Goal: Task Accomplishment & Management: Manage account settings

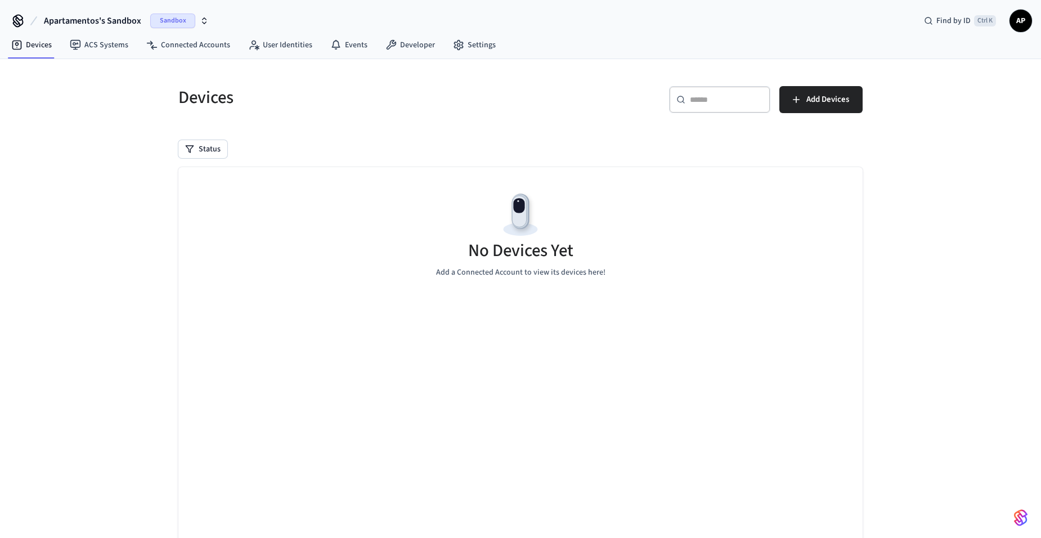
click at [204, 25] on icon "button" at bounding box center [204, 20] width 9 height 9
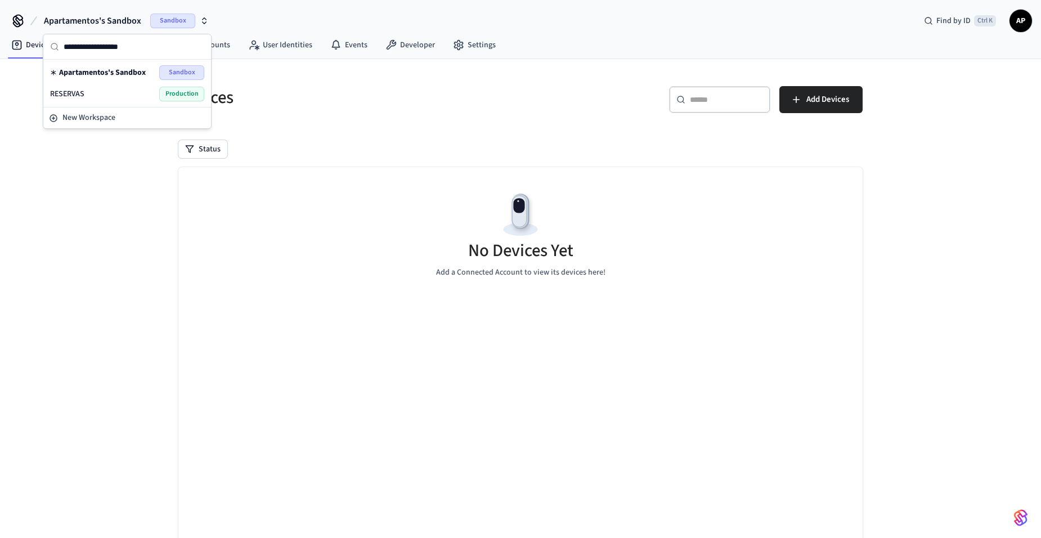
click at [130, 94] on div "RESERVAS Production" at bounding box center [127, 94] width 154 height 15
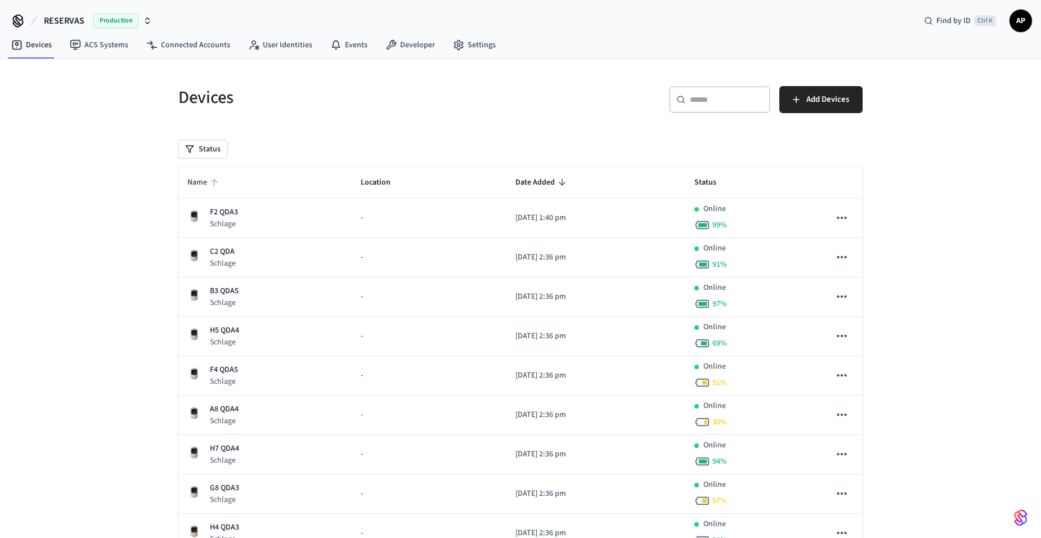
click at [207, 183] on span "Name" at bounding box center [204, 182] width 34 height 17
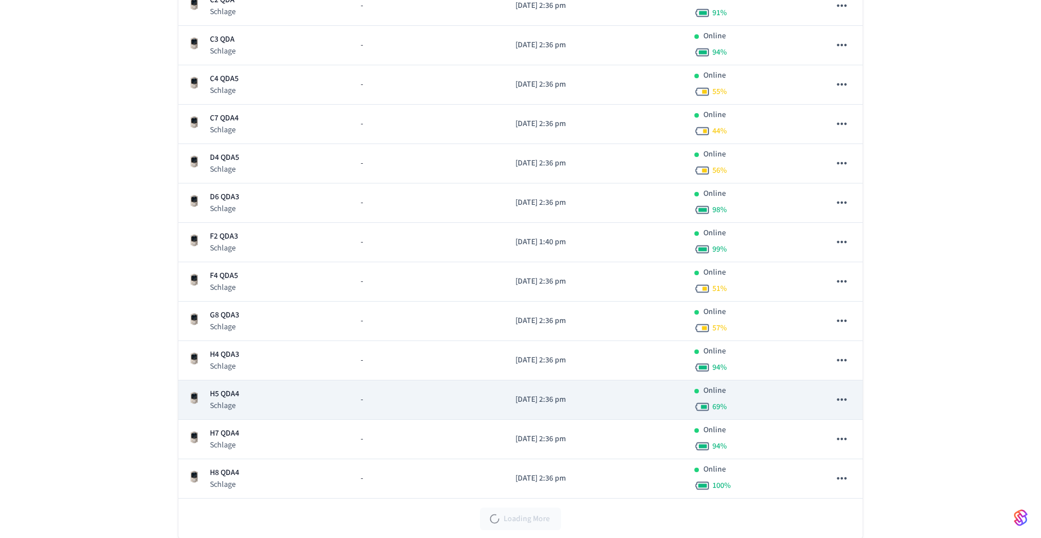
scroll to position [450, 0]
click at [236, 398] on p "H5 QDA4" at bounding box center [224, 392] width 29 height 12
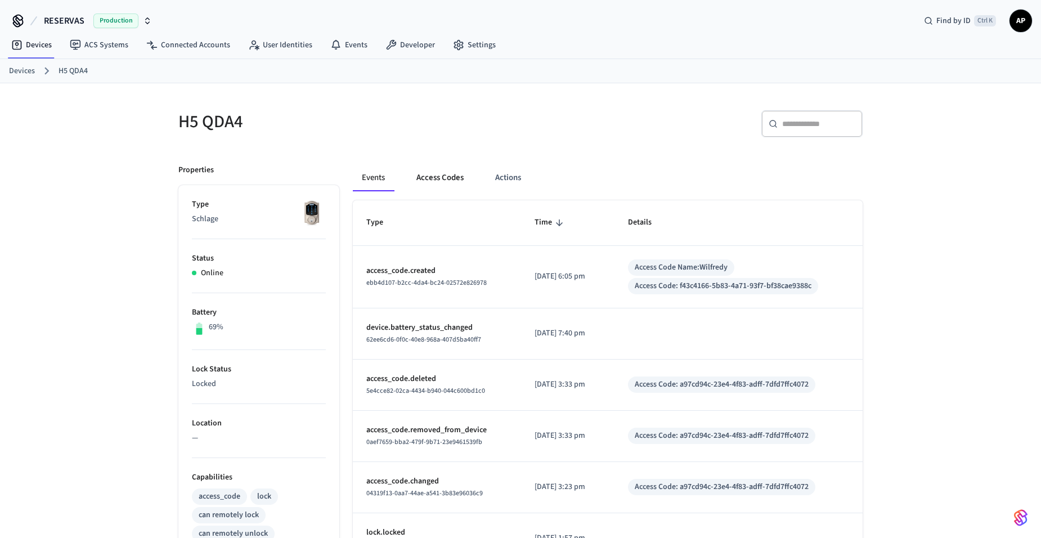
click at [450, 179] on button "Access Codes" at bounding box center [439, 177] width 65 height 27
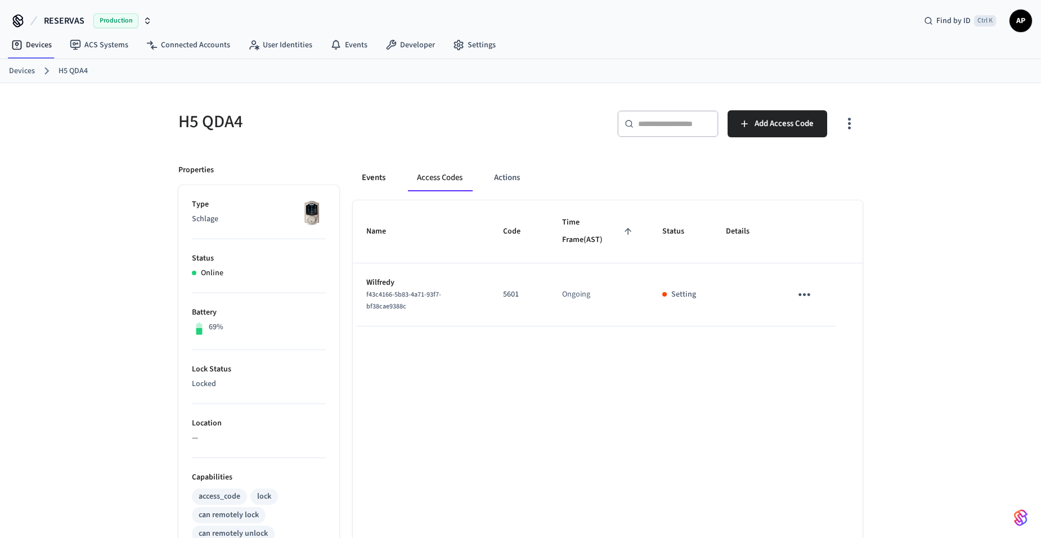
click at [375, 178] on button "Events" at bounding box center [374, 177] width 42 height 27
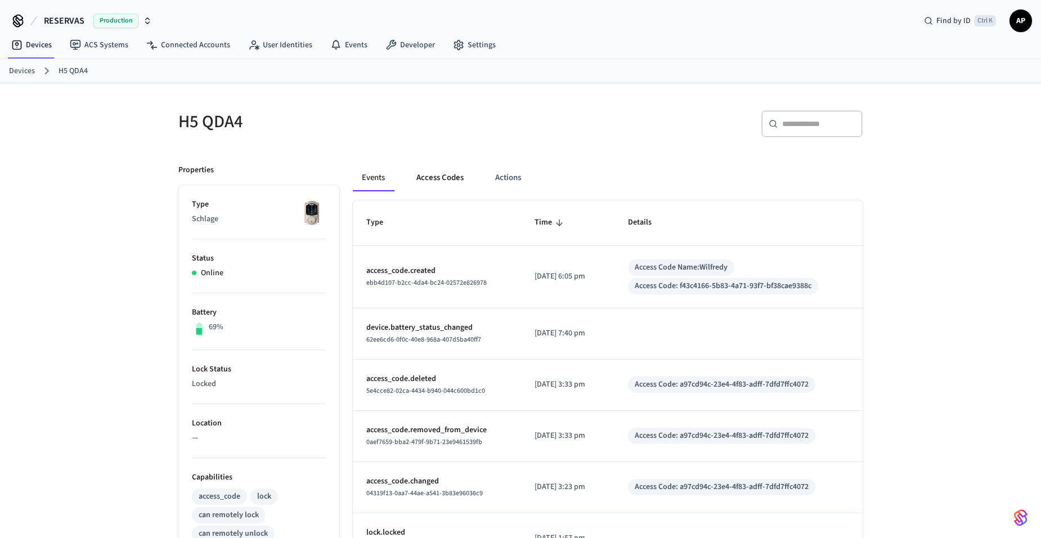
click at [442, 178] on button "Access Codes" at bounding box center [439, 177] width 65 height 27
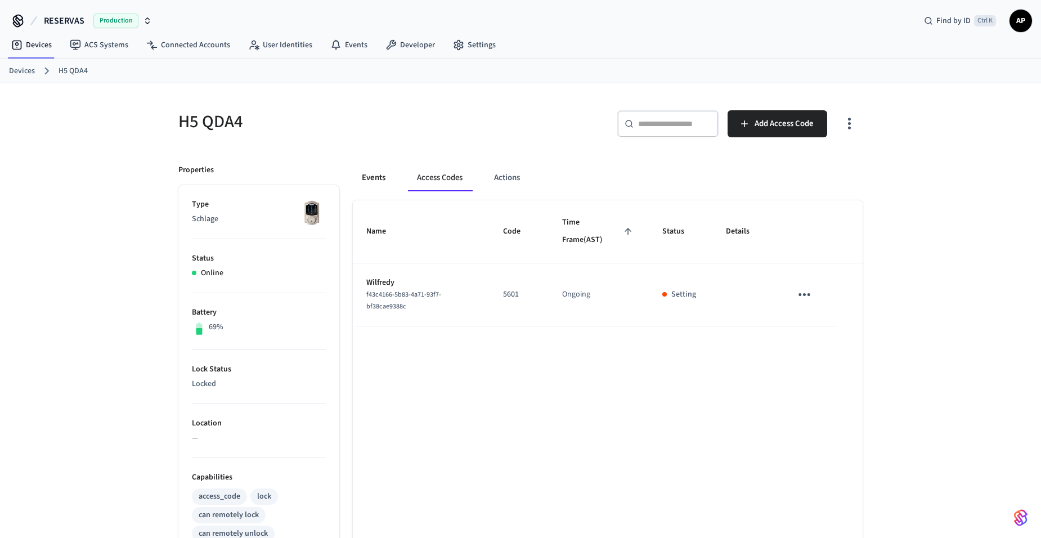
click at [364, 174] on button "Events" at bounding box center [374, 177] width 42 height 27
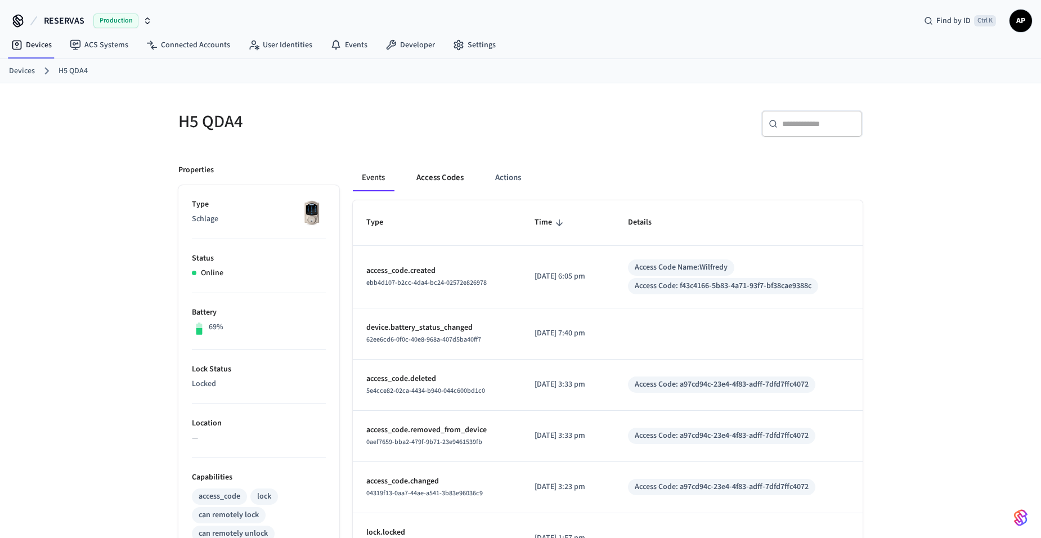
click at [441, 175] on button "Access Codes" at bounding box center [439, 177] width 65 height 27
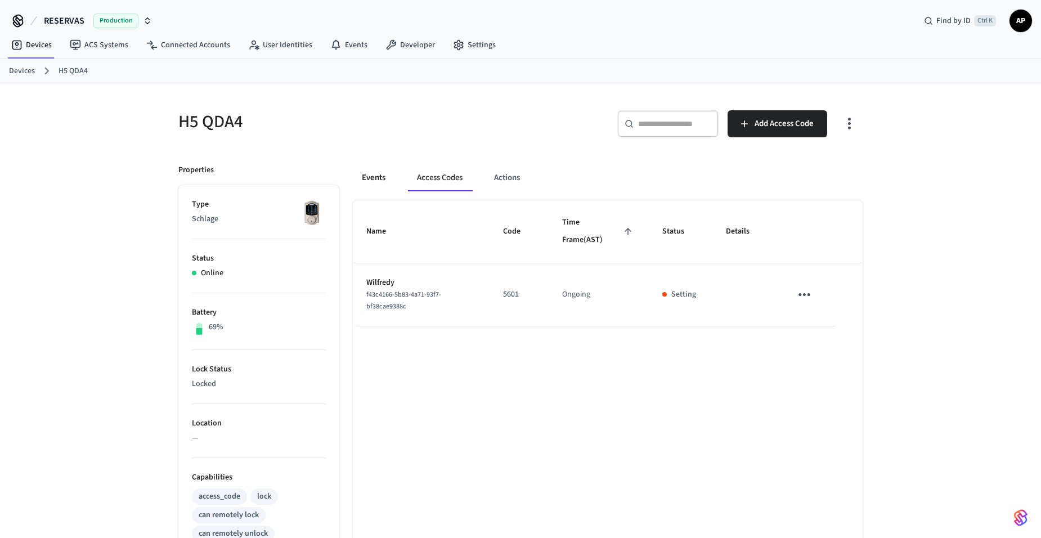
click at [364, 176] on button "Events" at bounding box center [374, 177] width 42 height 27
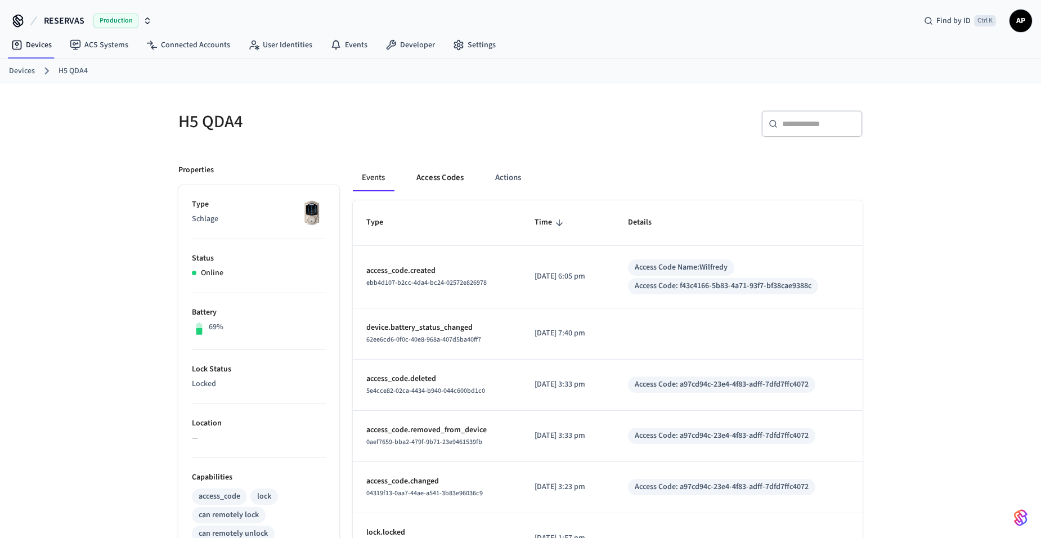
click at [438, 176] on button "Access Codes" at bounding box center [439, 177] width 65 height 27
click at [428, 188] on button "Access Codes" at bounding box center [439, 177] width 65 height 27
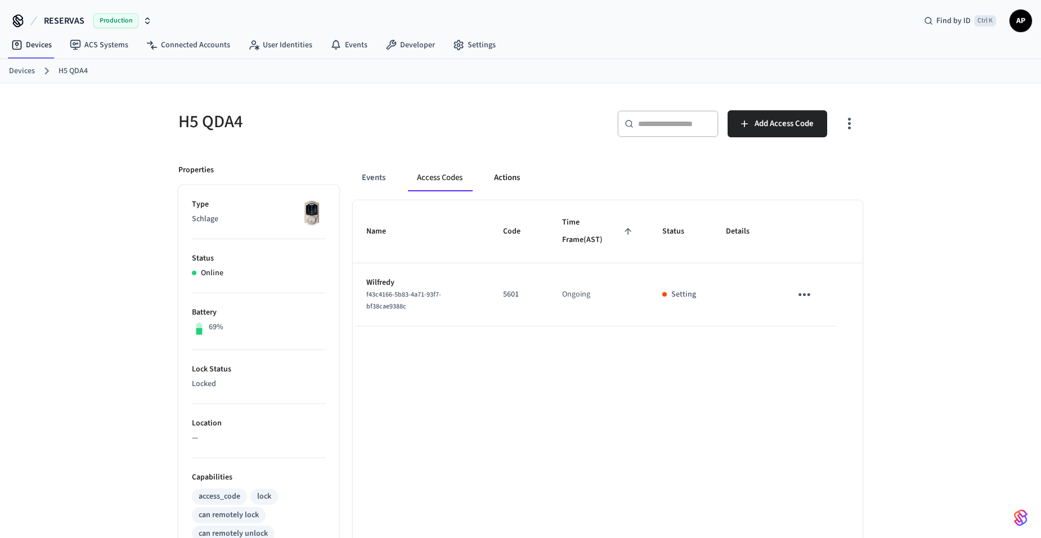
click at [519, 180] on button "Actions" at bounding box center [507, 177] width 44 height 27
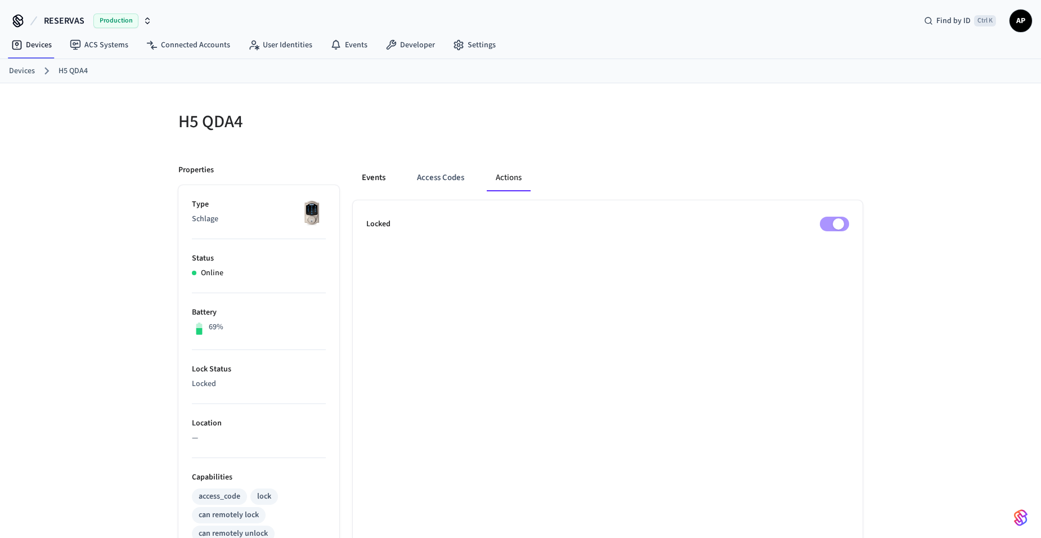
click at [380, 176] on button "Events" at bounding box center [374, 177] width 42 height 27
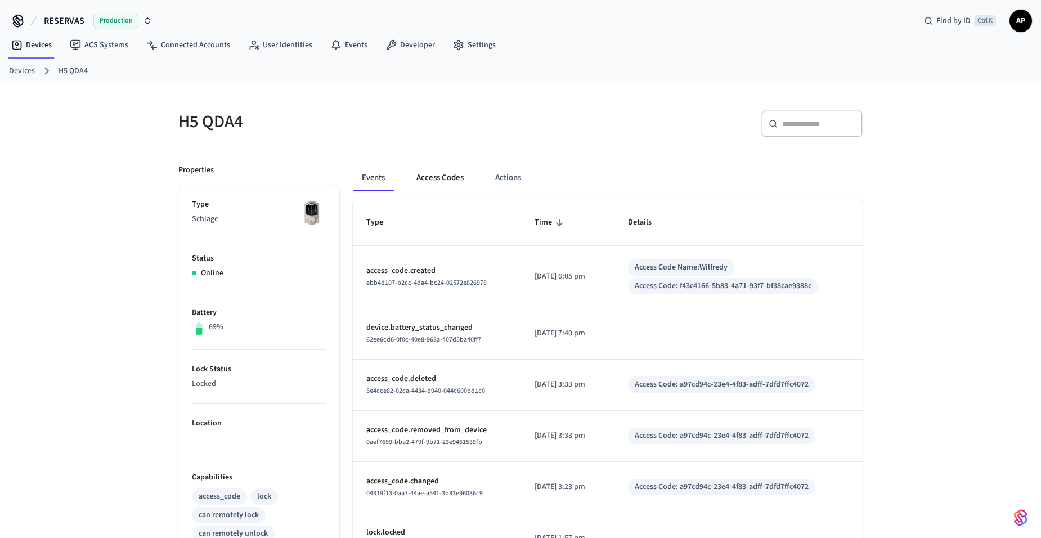
click at [452, 178] on button "Access Codes" at bounding box center [439, 177] width 65 height 27
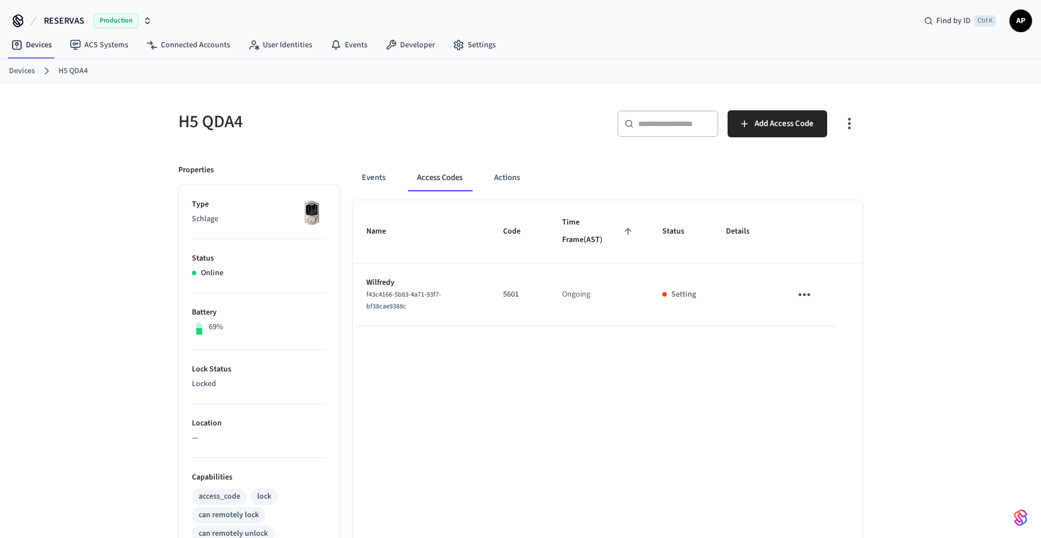
click at [15, 73] on link "Devices" at bounding box center [22, 71] width 26 height 12
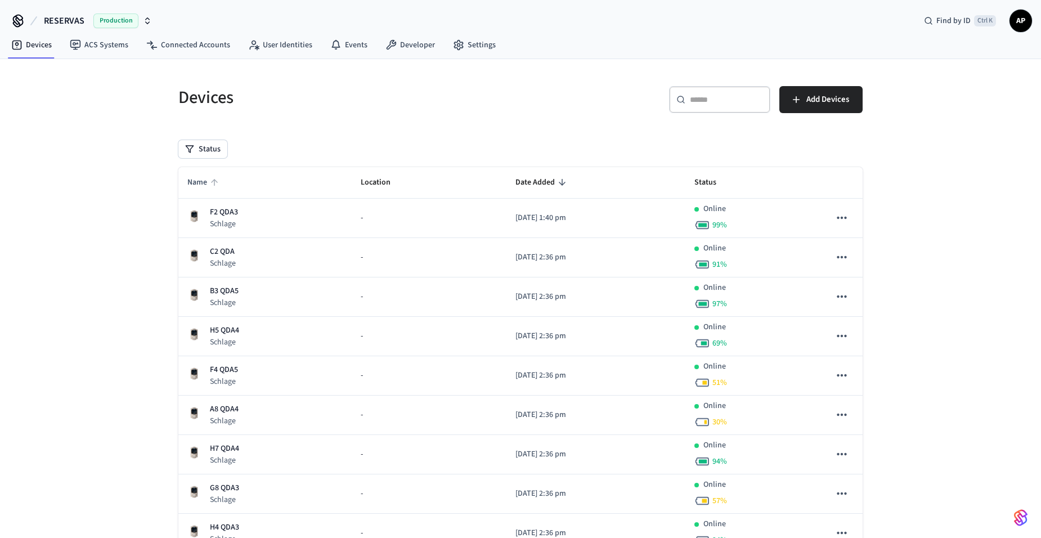
click at [194, 174] on span "Name" at bounding box center [204, 182] width 34 height 17
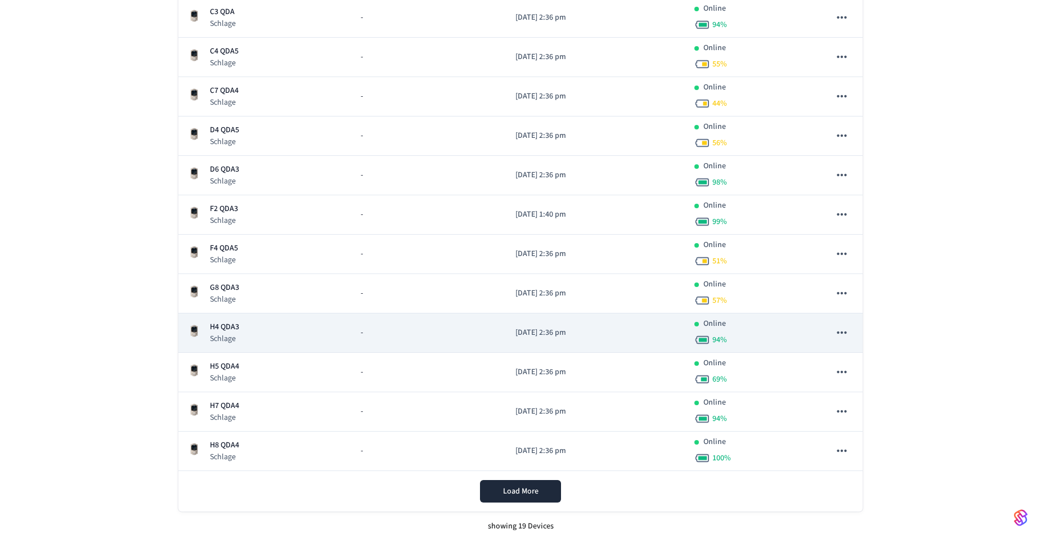
scroll to position [479, 0]
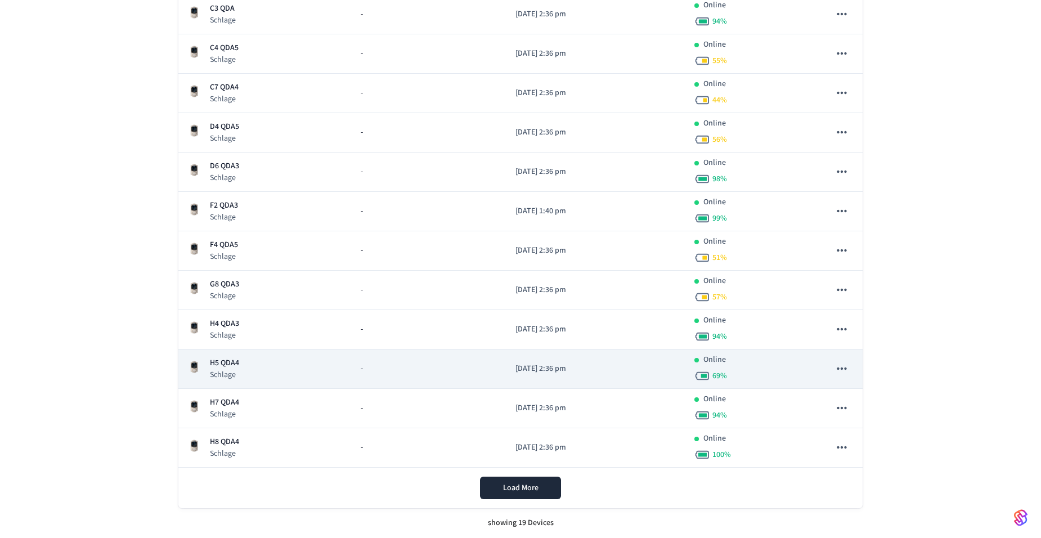
click at [226, 367] on p "H5 QDA4" at bounding box center [224, 363] width 29 height 12
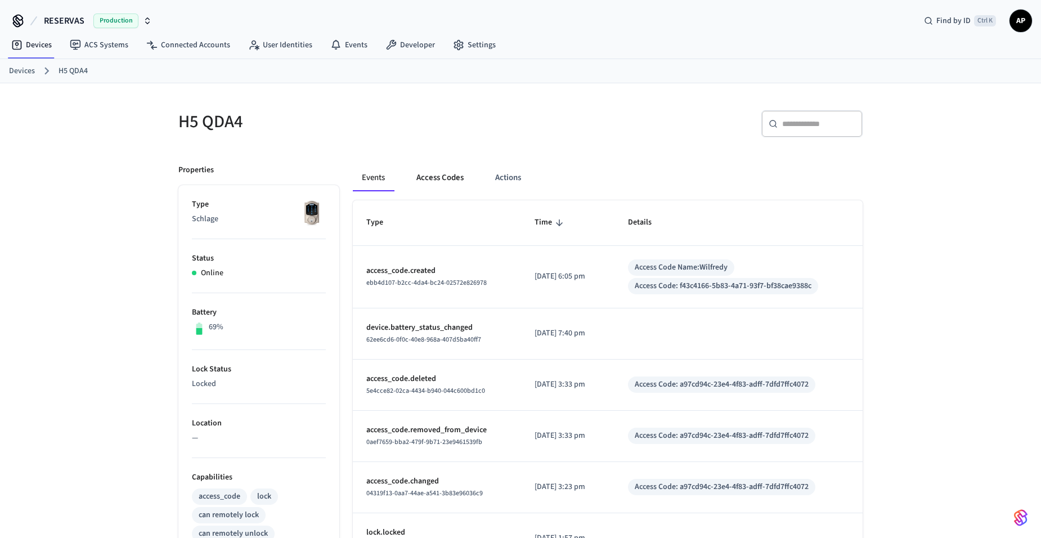
click at [437, 174] on button "Access Codes" at bounding box center [439, 177] width 65 height 27
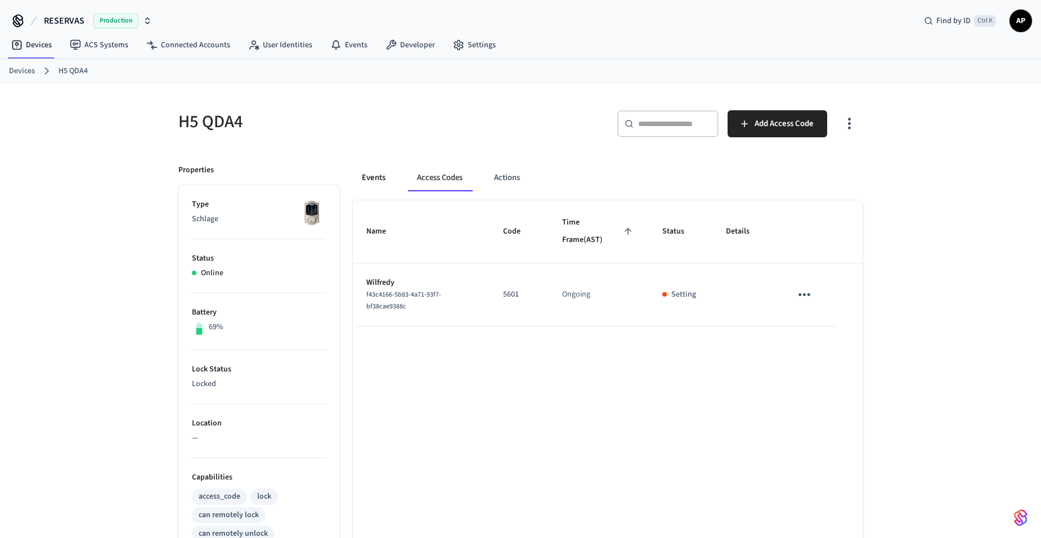
click at [386, 179] on button "Events" at bounding box center [374, 177] width 42 height 27
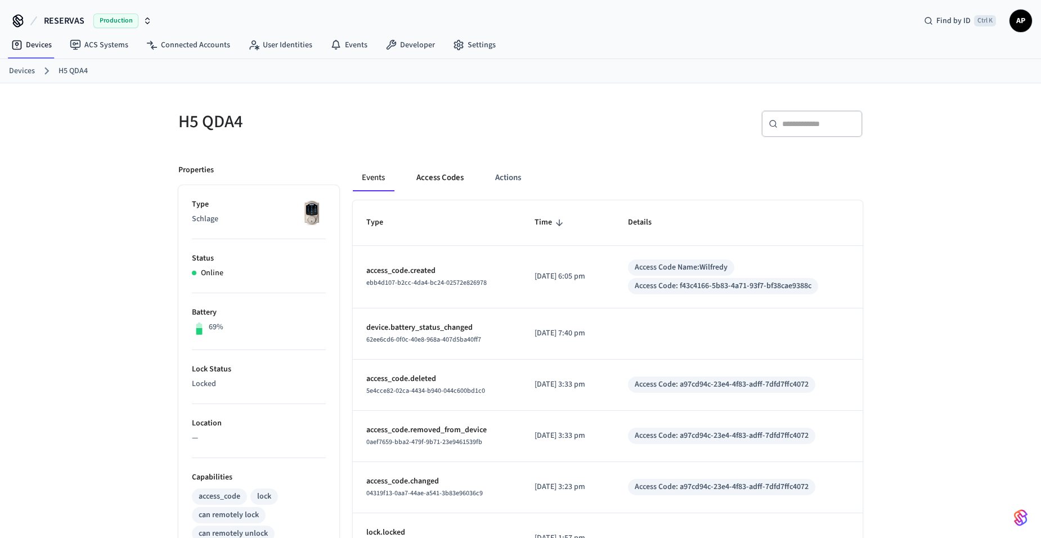
click at [447, 171] on button "Access Codes" at bounding box center [439, 177] width 65 height 27
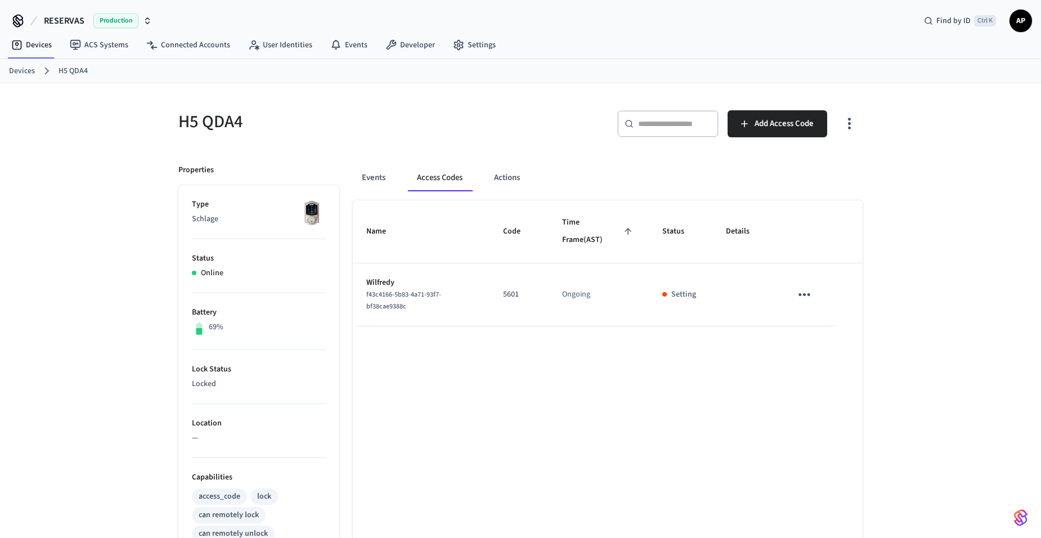
click at [805, 297] on icon "sticky table" at bounding box center [804, 294] width 17 height 17
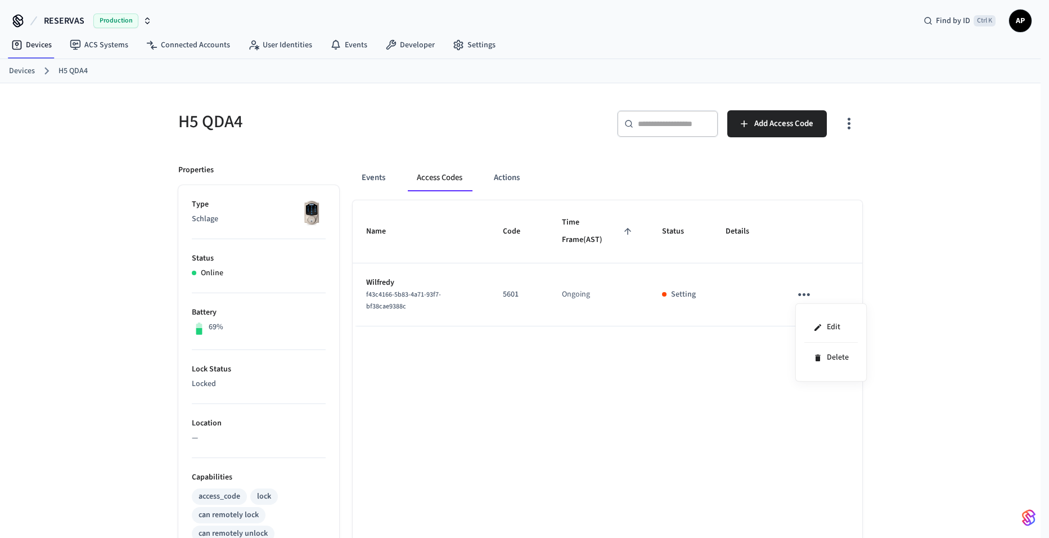
click at [402, 279] on div at bounding box center [524, 269] width 1049 height 538
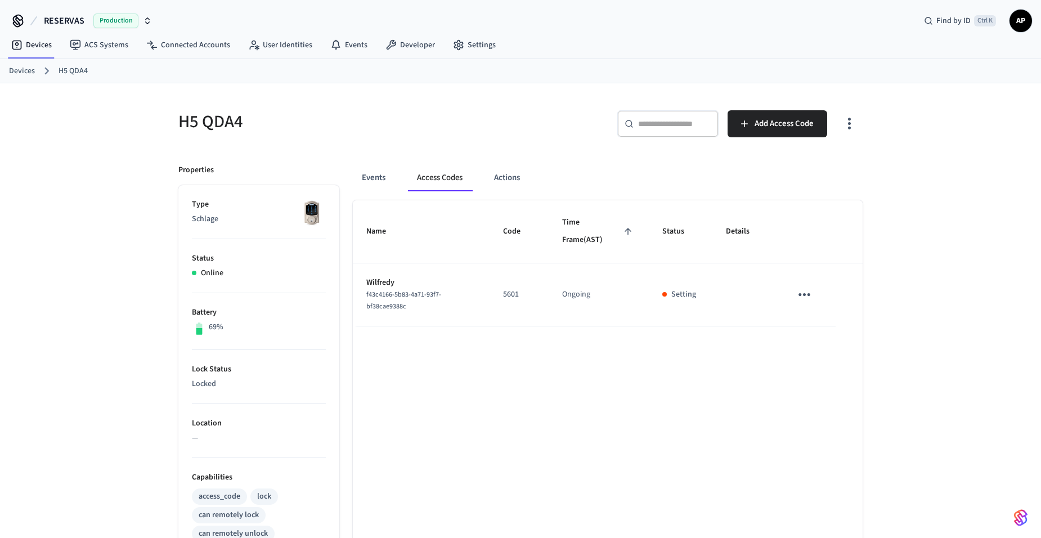
click at [402, 279] on body "RESERVAS Production Find by ID Ctrl K AP Devices ACS Systems Connected Accounts…" at bounding box center [520, 417] width 1041 height 834
click at [402, 279] on p "Wilfredy" at bounding box center [421, 283] width 110 height 12
drag, startPoint x: 402, startPoint y: 279, endPoint x: 399, endPoint y: 302, distance: 22.7
click at [399, 302] on span "f43c4166-5b83-4a71-93f7-bf38cae9388c" at bounding box center [403, 300] width 75 height 21
click at [24, 67] on link "Devices" at bounding box center [22, 71] width 26 height 12
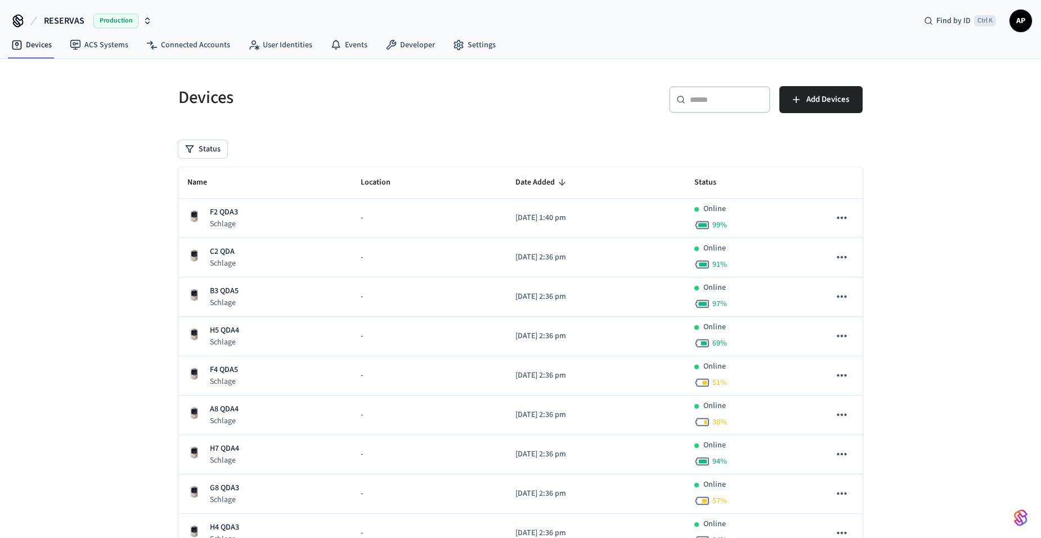
click at [228, 183] on th "Name" at bounding box center [264, 183] width 173 height 32
click at [202, 185] on span "Name" at bounding box center [204, 182] width 34 height 17
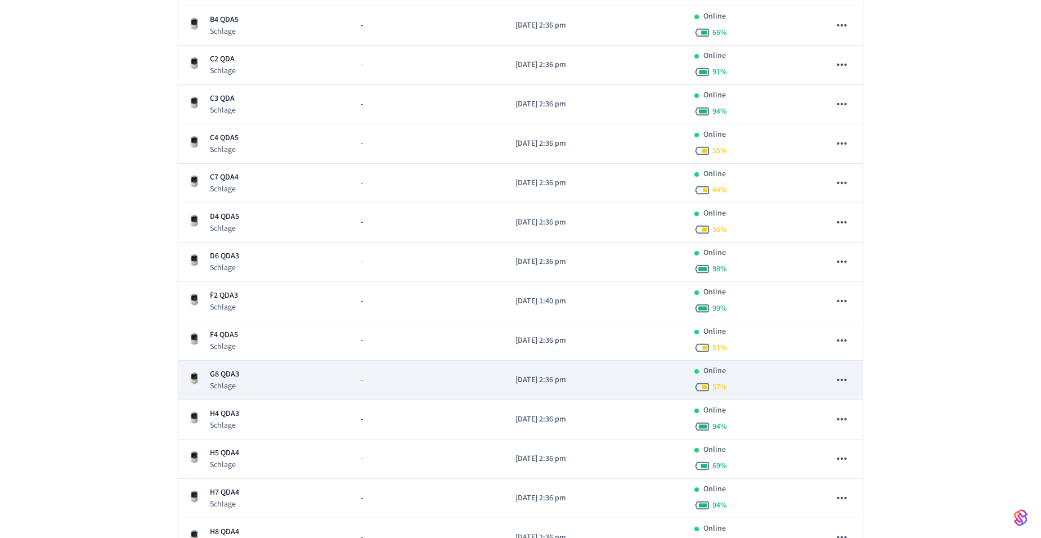
scroll to position [394, 0]
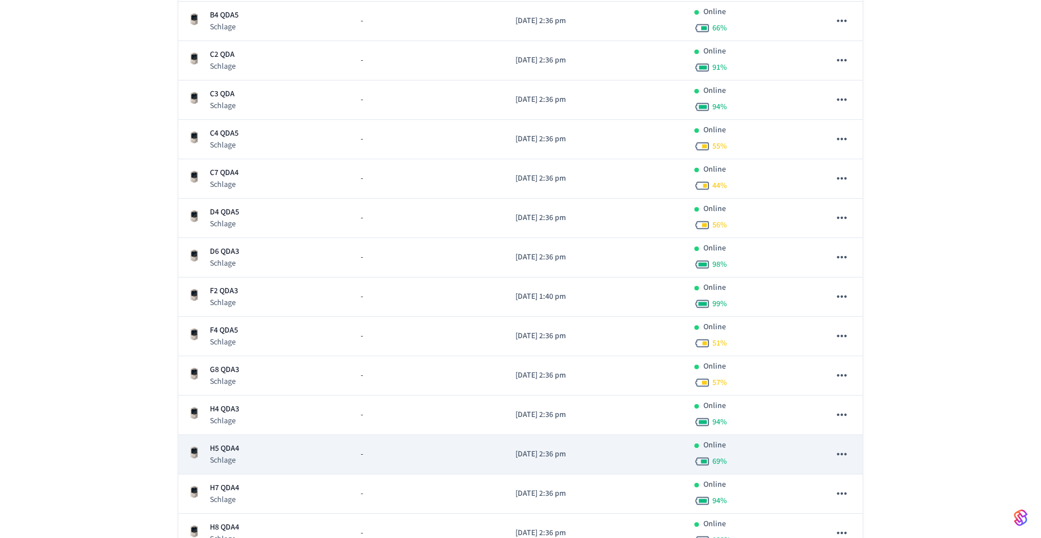
click at [221, 451] on p "H5 QDA4" at bounding box center [224, 449] width 29 height 12
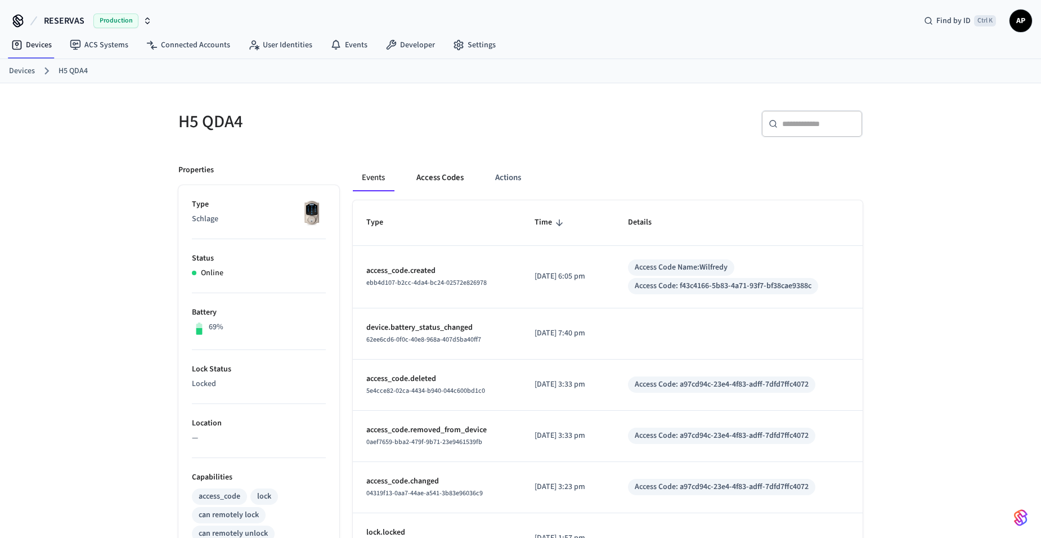
click at [444, 183] on button "Access Codes" at bounding box center [439, 177] width 65 height 27
click at [450, 178] on button "Access Codes" at bounding box center [439, 177] width 65 height 27
click at [430, 168] on button "Access Codes" at bounding box center [439, 177] width 65 height 27
click at [444, 180] on button "Access Codes" at bounding box center [439, 177] width 65 height 27
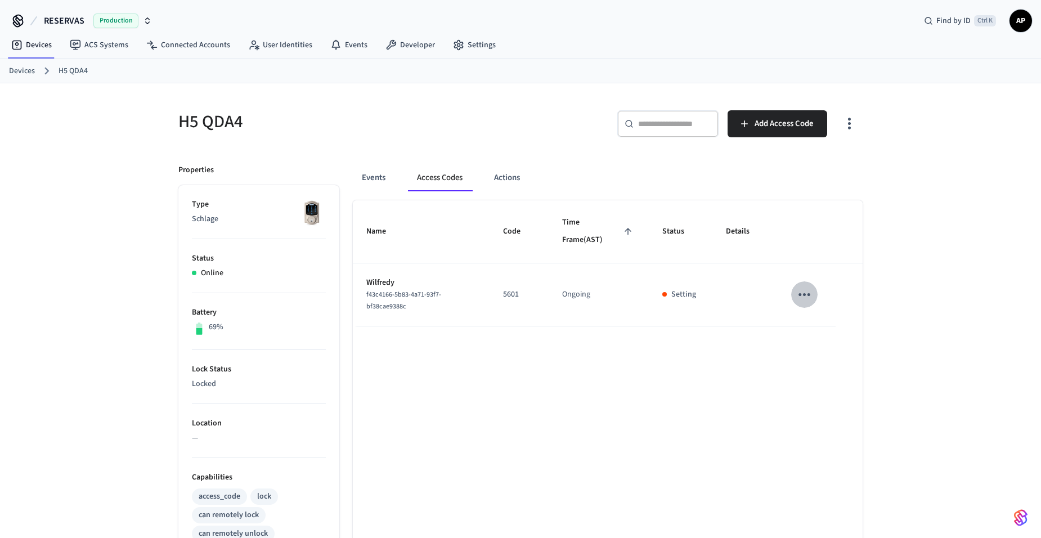
click at [805, 293] on icon "sticky table" at bounding box center [804, 294] width 12 height 3
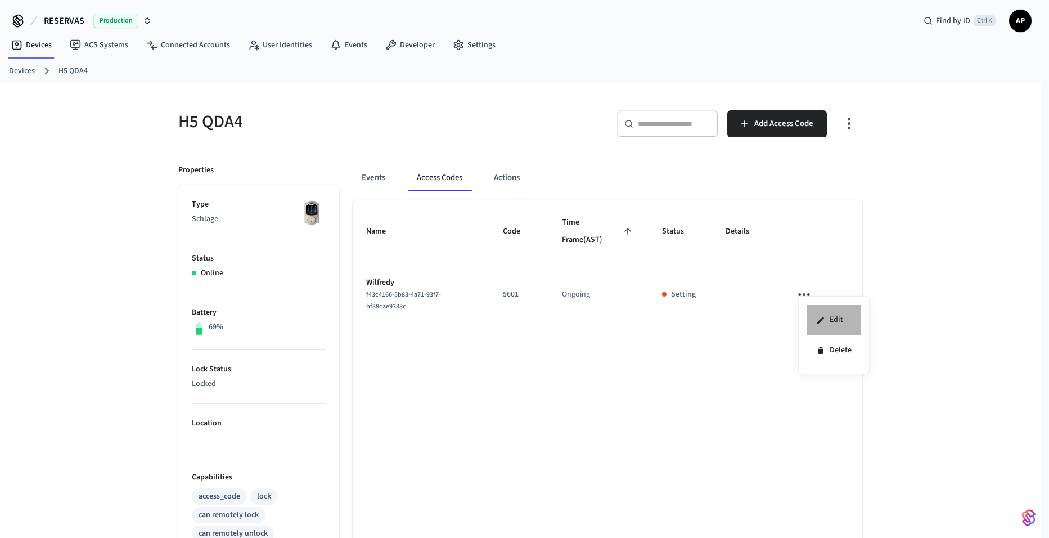
click at [824, 313] on li "Edit" at bounding box center [833, 320] width 53 height 30
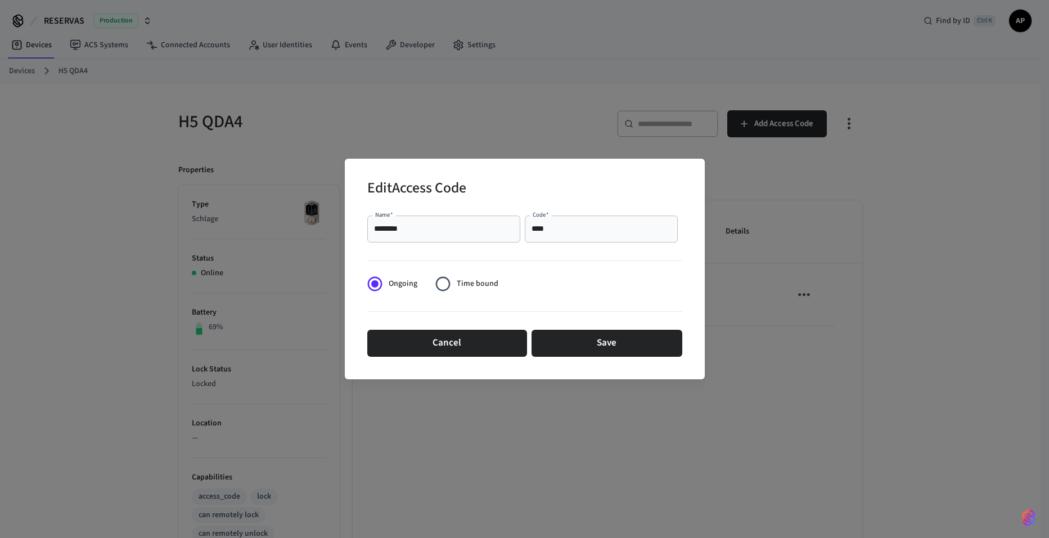
click at [478, 230] on input "********" at bounding box center [444, 228] width 140 height 11
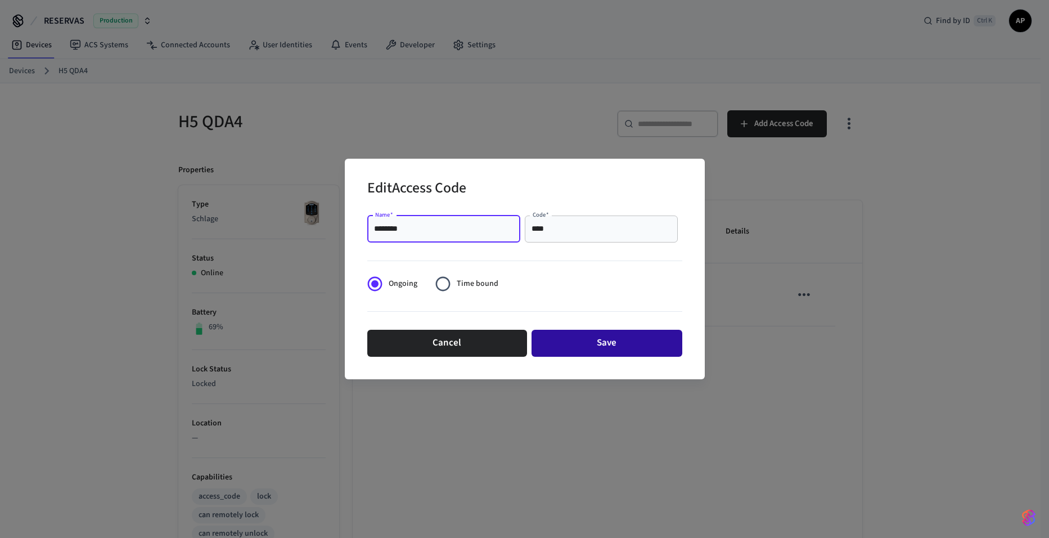
click at [610, 348] on button "Save" at bounding box center [607, 343] width 151 height 27
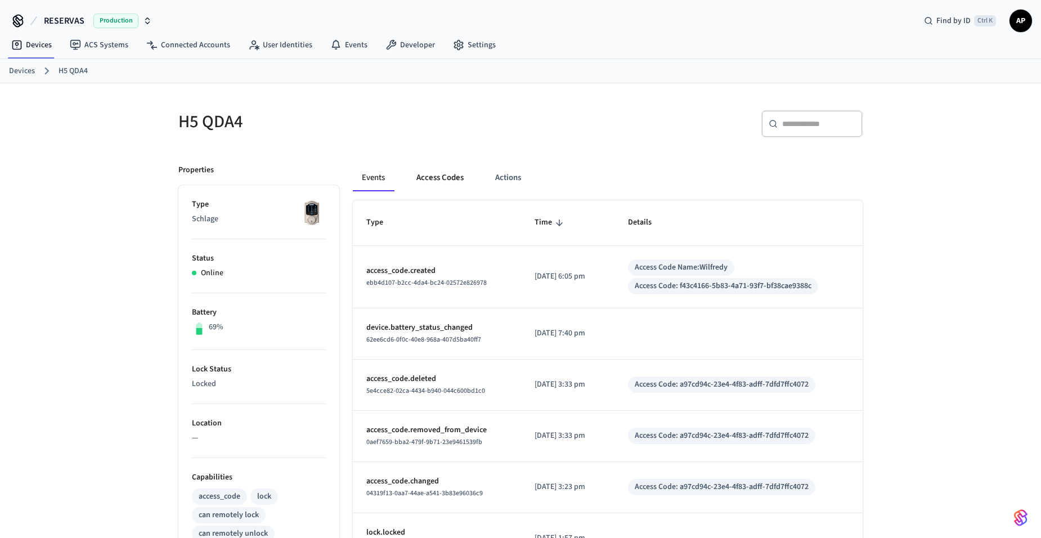
click at [459, 179] on button "Access Codes" at bounding box center [439, 177] width 65 height 27
click at [447, 181] on button "Access Codes" at bounding box center [439, 177] width 65 height 27
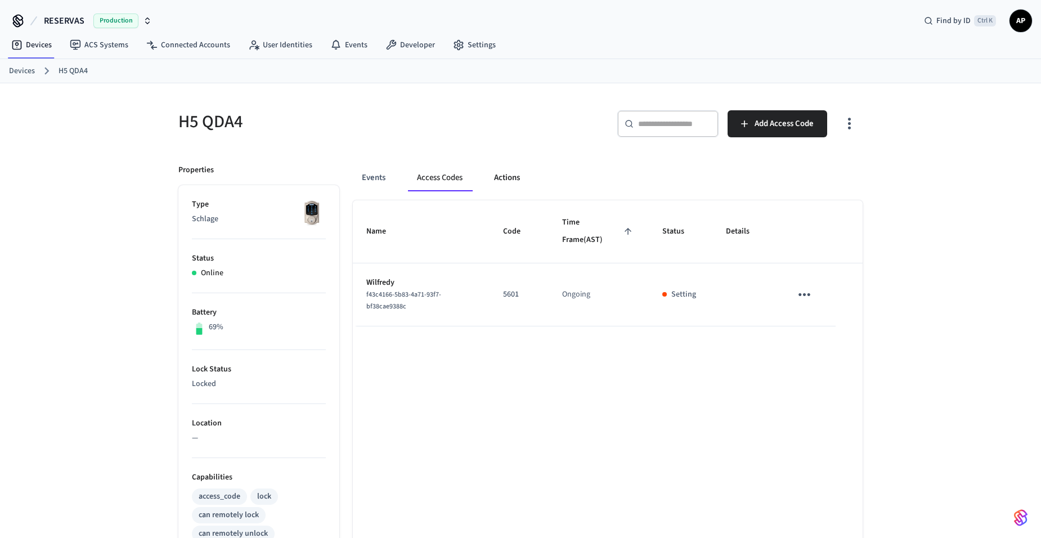
click at [502, 182] on button "Actions" at bounding box center [507, 177] width 44 height 27
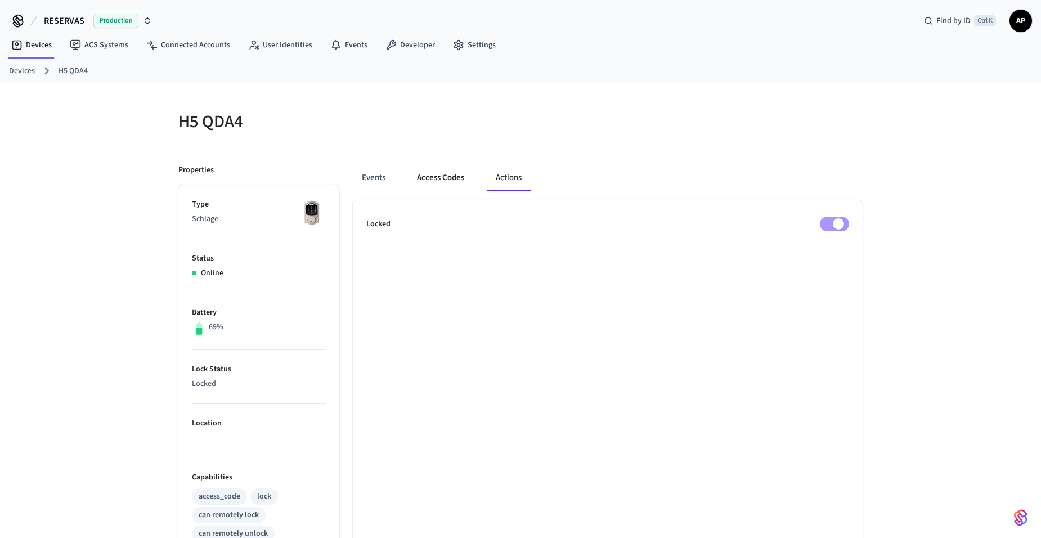
click at [443, 181] on button "Access Codes" at bounding box center [440, 177] width 65 height 27
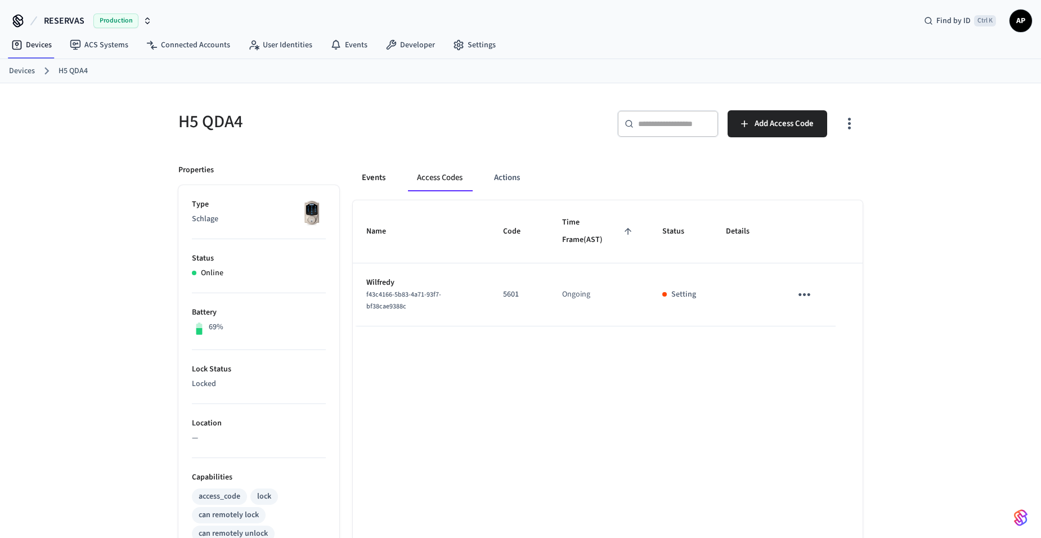
click at [370, 177] on button "Events" at bounding box center [374, 177] width 42 height 27
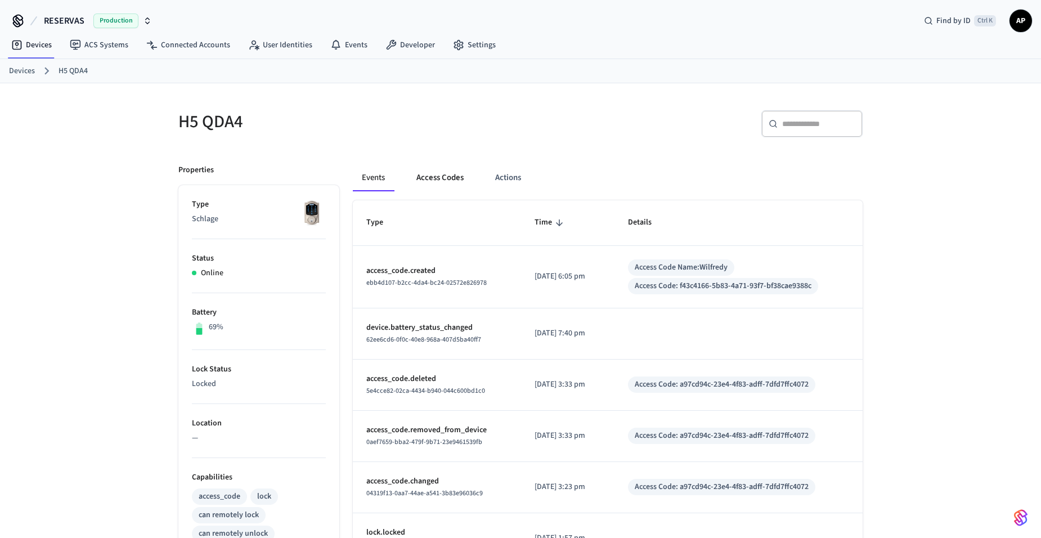
click at [434, 182] on button "Access Codes" at bounding box center [439, 177] width 65 height 27
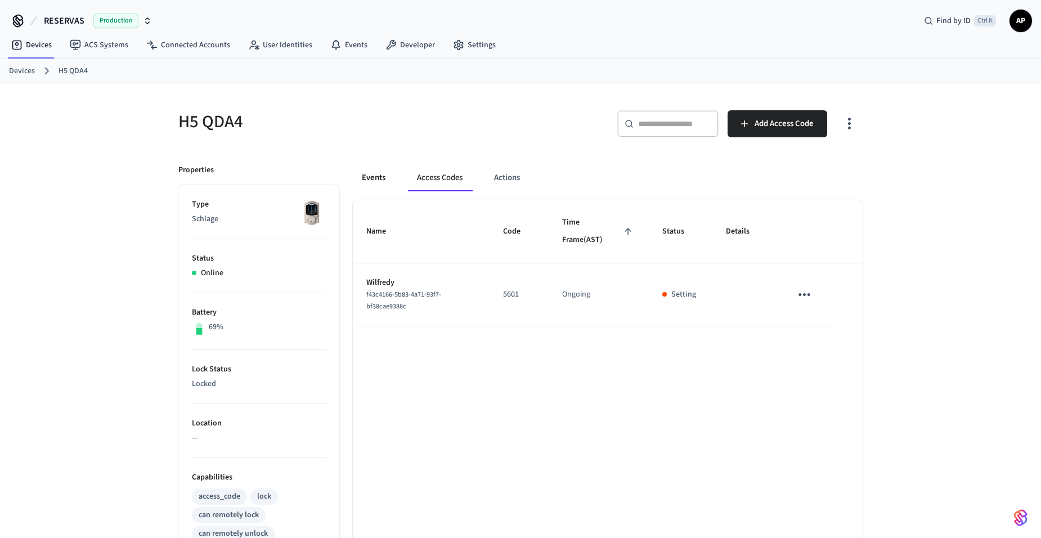
click at [368, 177] on button "Events" at bounding box center [374, 177] width 42 height 27
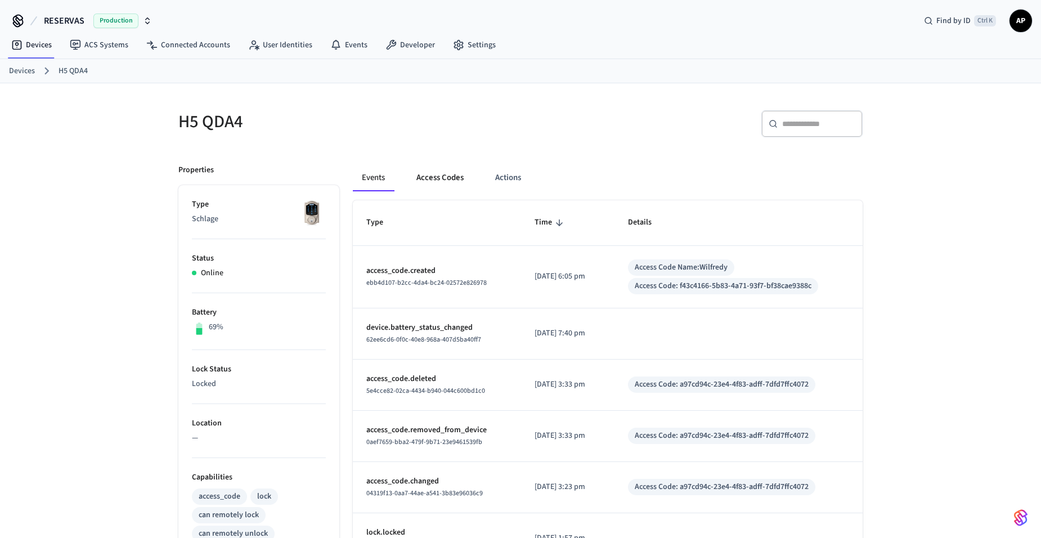
click at [446, 175] on button "Access Codes" at bounding box center [439, 177] width 65 height 27
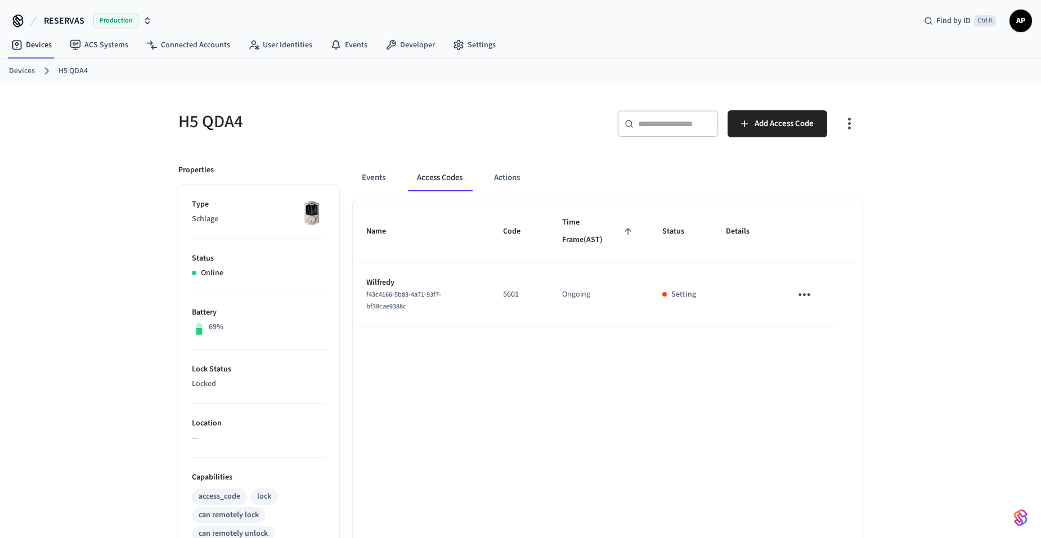
click at [32, 73] on link "Devices" at bounding box center [22, 71] width 26 height 12
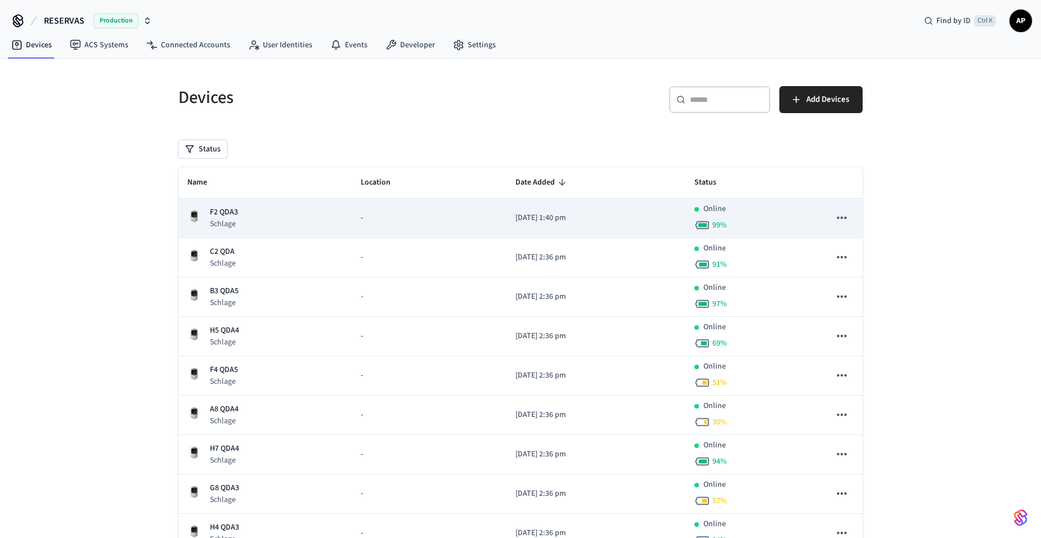
click at [232, 213] on p "F2 QDA3" at bounding box center [224, 212] width 28 height 12
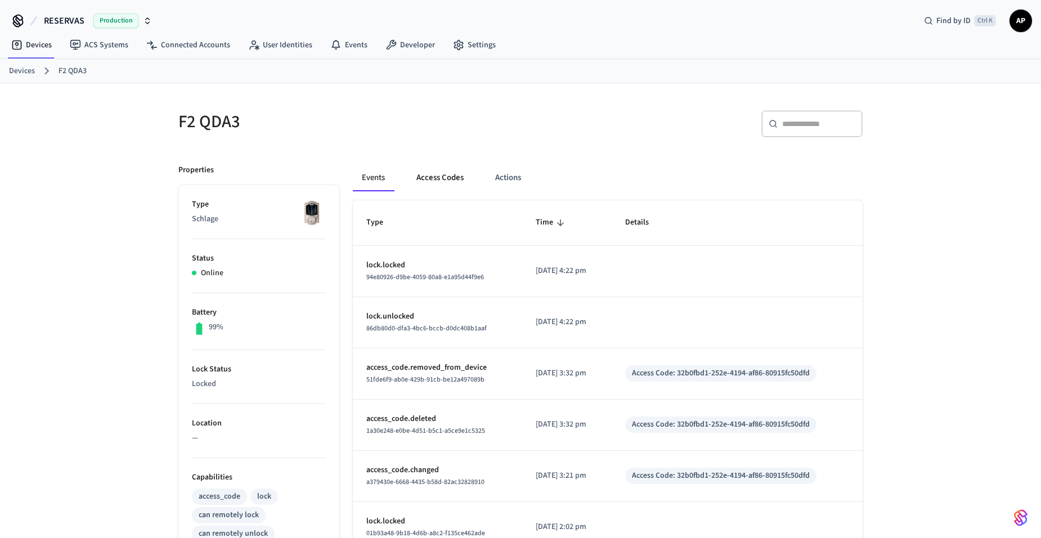
click at [444, 175] on button "Access Codes" at bounding box center [439, 177] width 65 height 27
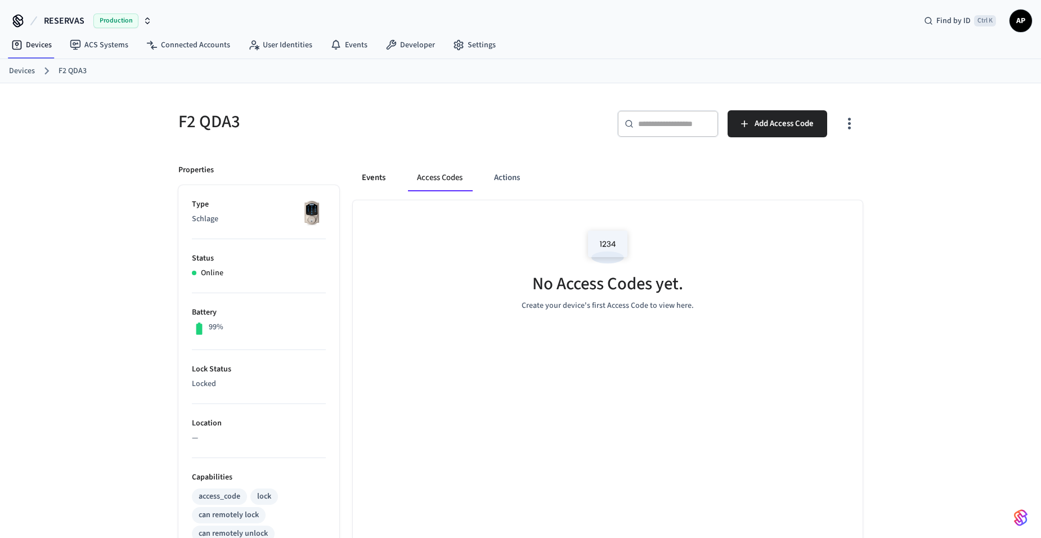
click at [377, 176] on button "Events" at bounding box center [374, 177] width 42 height 27
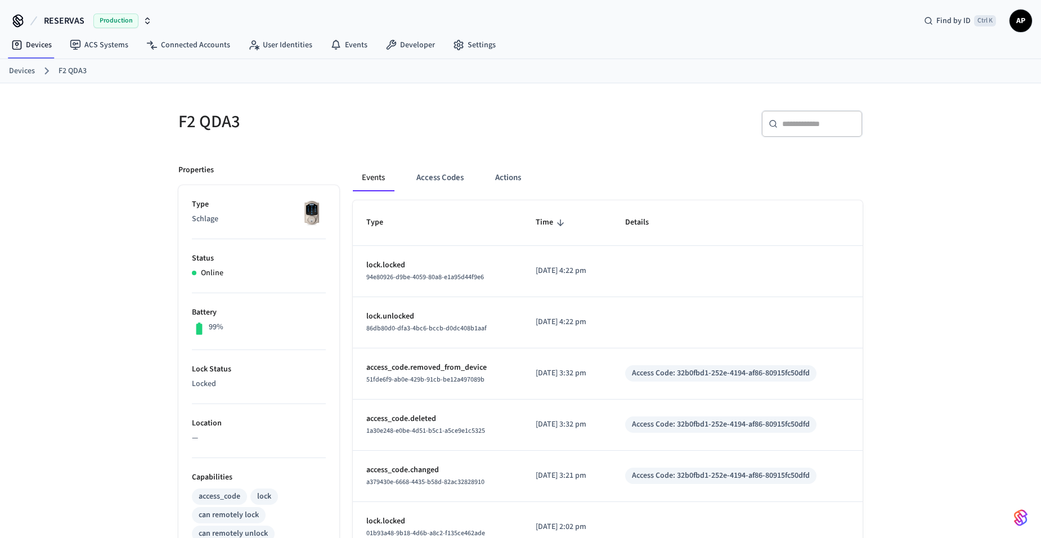
click at [20, 68] on link "Devices" at bounding box center [22, 71] width 26 height 12
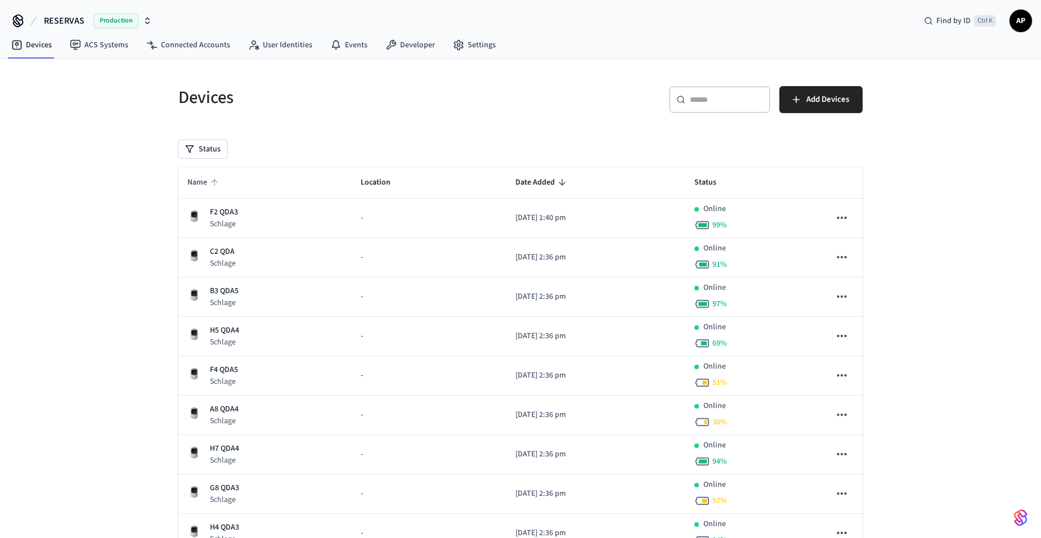
click at [203, 174] on span "Name" at bounding box center [204, 182] width 34 height 17
click at [208, 186] on span "Name" at bounding box center [204, 182] width 34 height 17
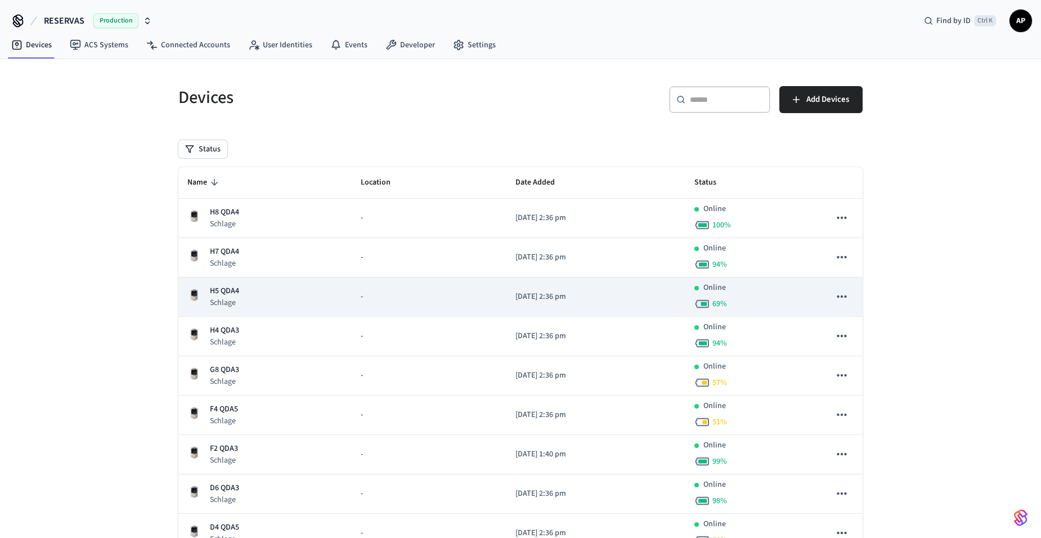
click at [228, 286] on p "H5 QDA4" at bounding box center [224, 291] width 29 height 12
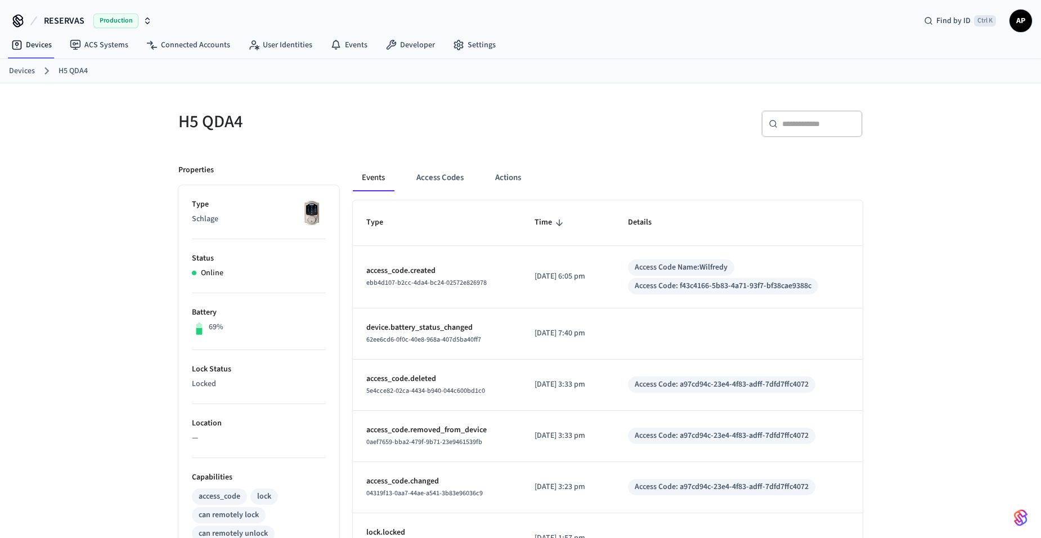
click at [716, 283] on div "Access Code: f43c4166-5b83-4a71-93f7-bf38cae9388c" at bounding box center [723, 286] width 177 height 12
click at [436, 175] on button "Access Codes" at bounding box center [439, 177] width 65 height 27
click at [442, 176] on button "Access Codes" at bounding box center [439, 177] width 65 height 27
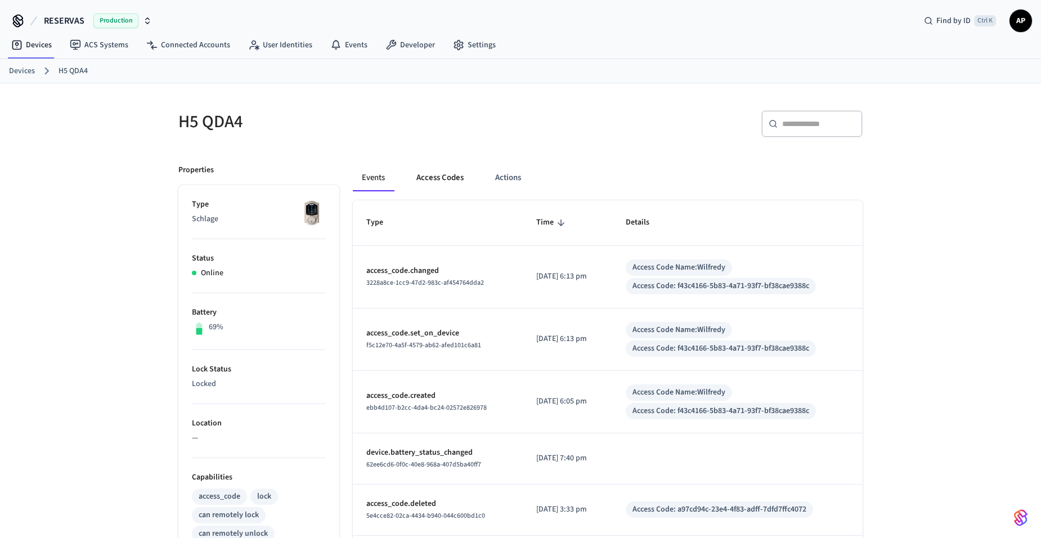
click at [437, 173] on button "Access Codes" at bounding box center [439, 177] width 65 height 27
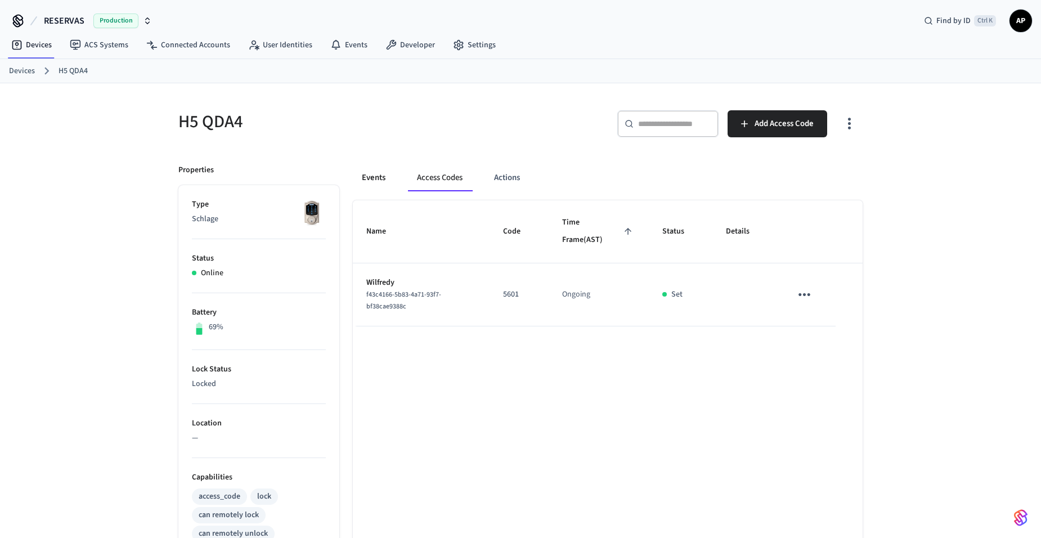
click at [368, 172] on button "Events" at bounding box center [374, 177] width 42 height 27
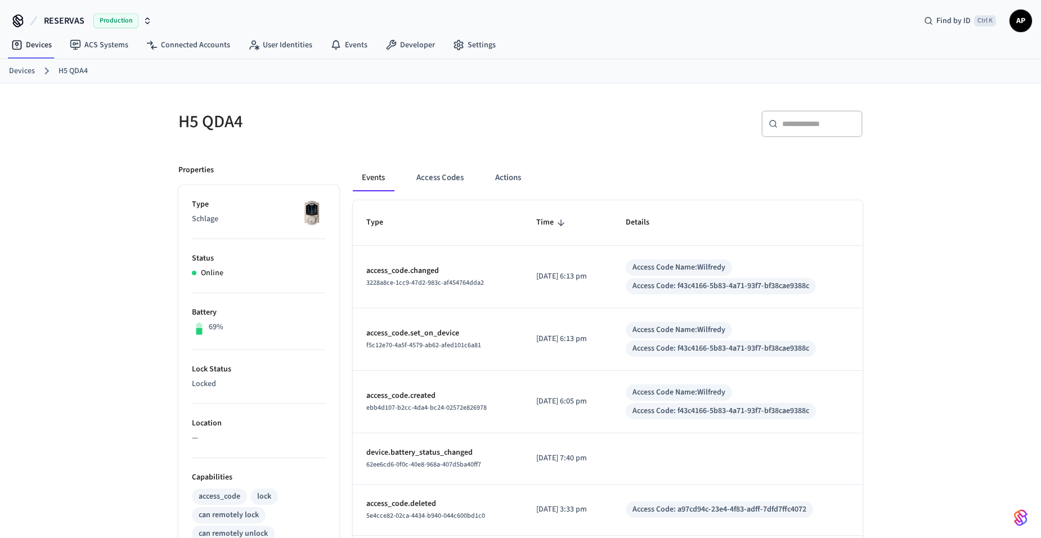
click at [19, 68] on link "Devices" at bounding box center [22, 71] width 26 height 12
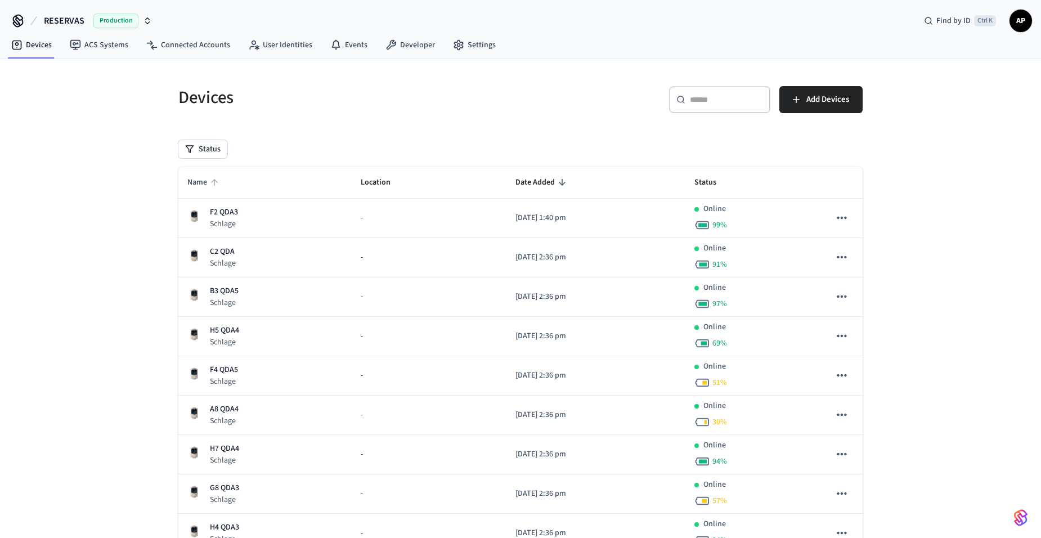
click at [207, 178] on span "Name" at bounding box center [204, 182] width 34 height 17
